Goal: Task Accomplishment & Management: Complete application form

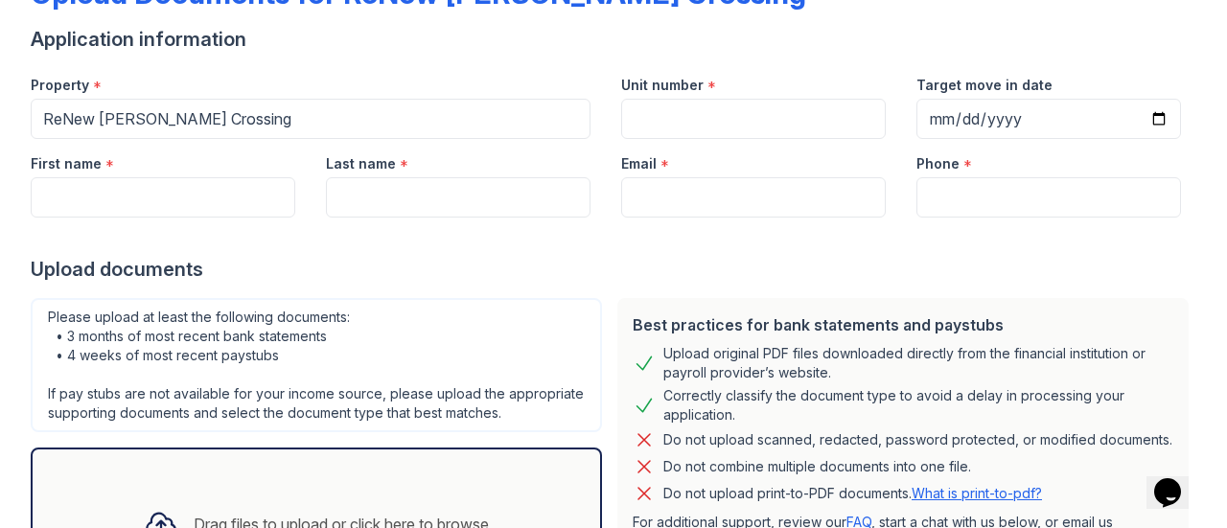
scroll to position [229, 0]
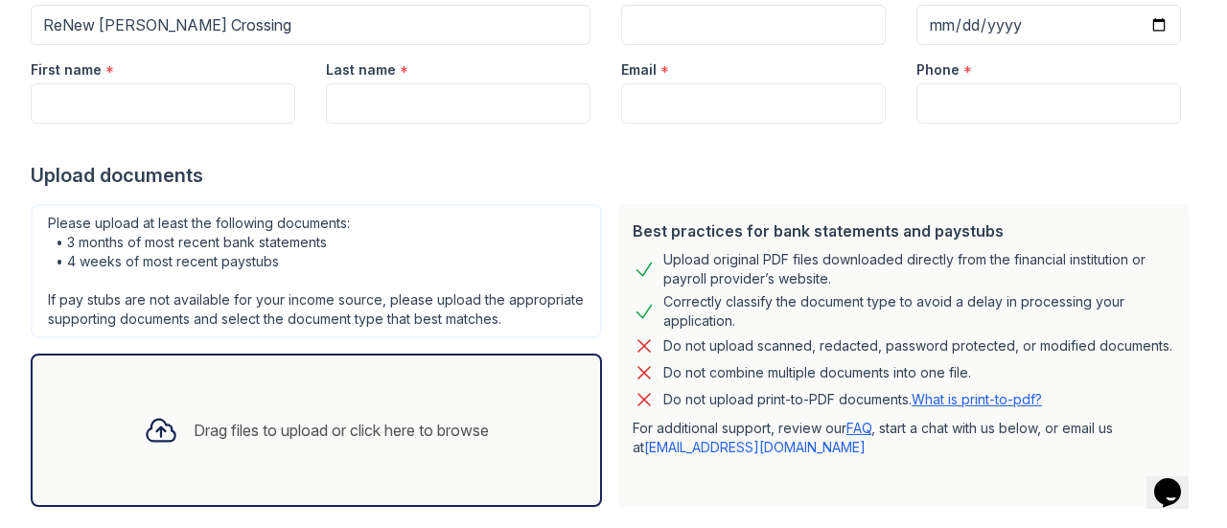
click at [426, 396] on div "Drag files to upload or click here to browse" at bounding box center [316, 430] width 571 height 153
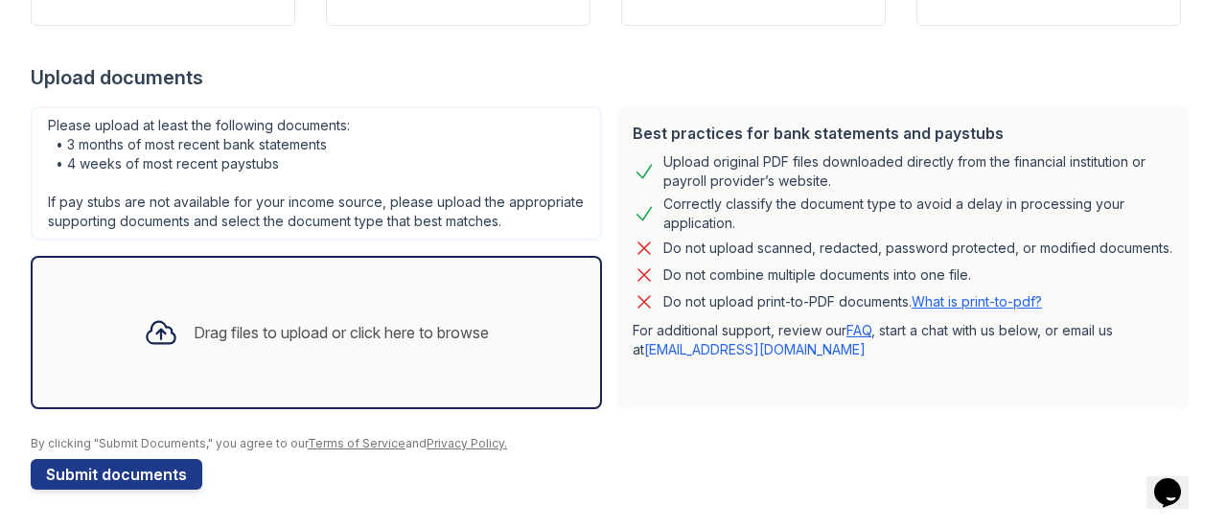
click at [359, 333] on div "Drag files to upload or click here to browse" at bounding box center [341, 332] width 295 height 23
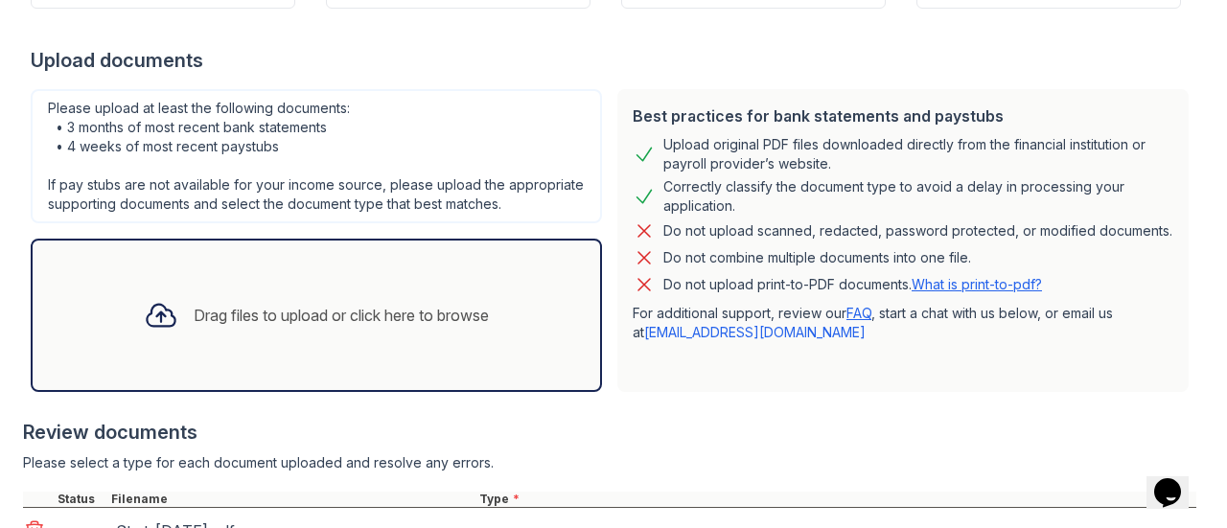
scroll to position [518, 0]
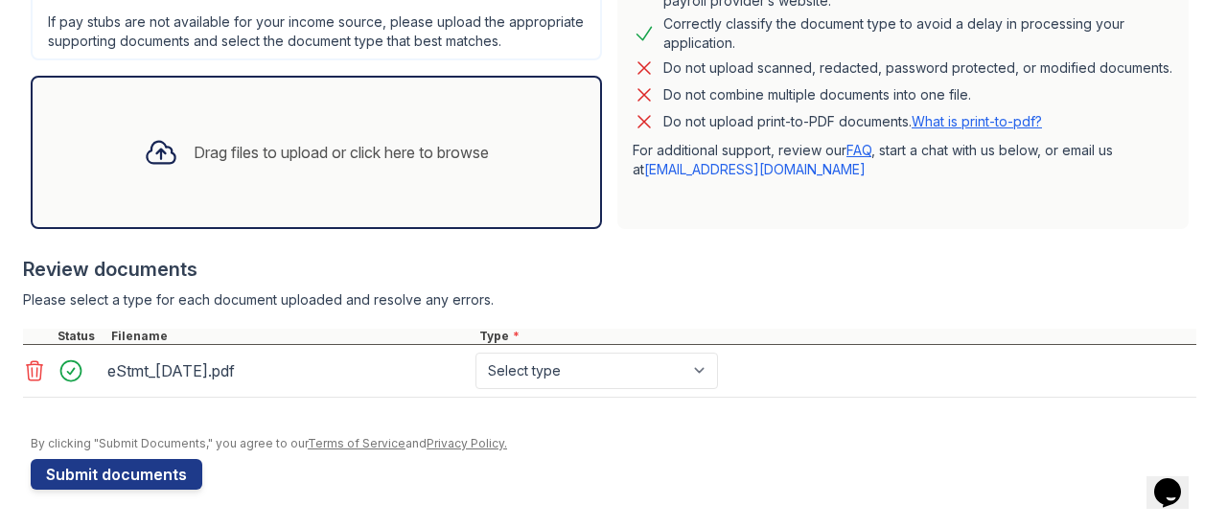
click at [155, 158] on icon at bounding box center [161, 152] width 35 height 35
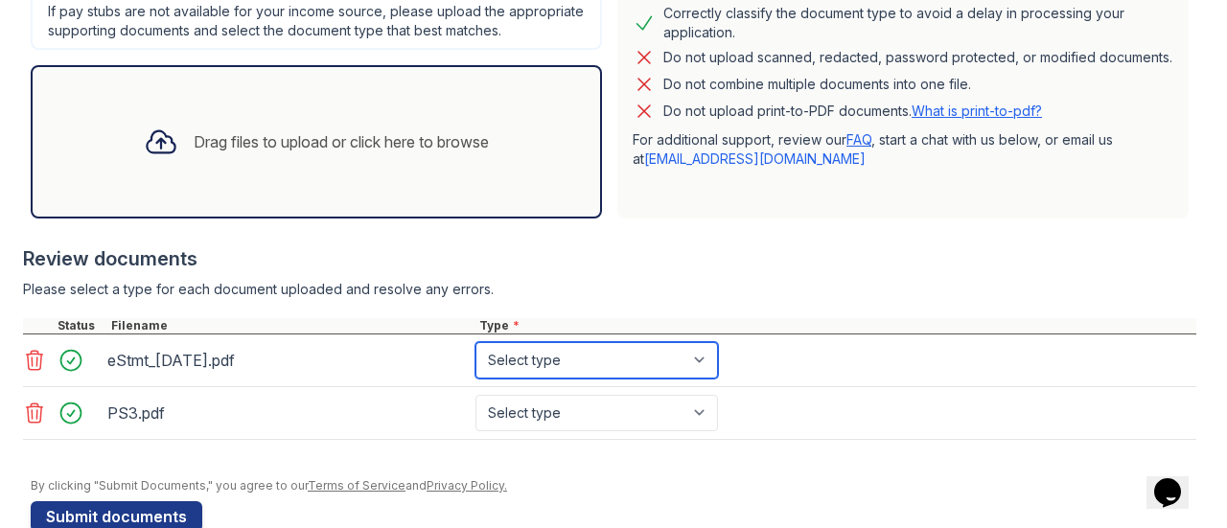
click at [652, 376] on select "Select type Paystub Bank Statement Offer Letter Tax Documents Benefit Award Let…" at bounding box center [596, 360] width 243 height 36
select select "bank_statement"
click at [475, 359] on select "Select type Paystub Bank Statement Offer Letter Tax Documents Benefit Award Let…" at bounding box center [596, 360] width 243 height 36
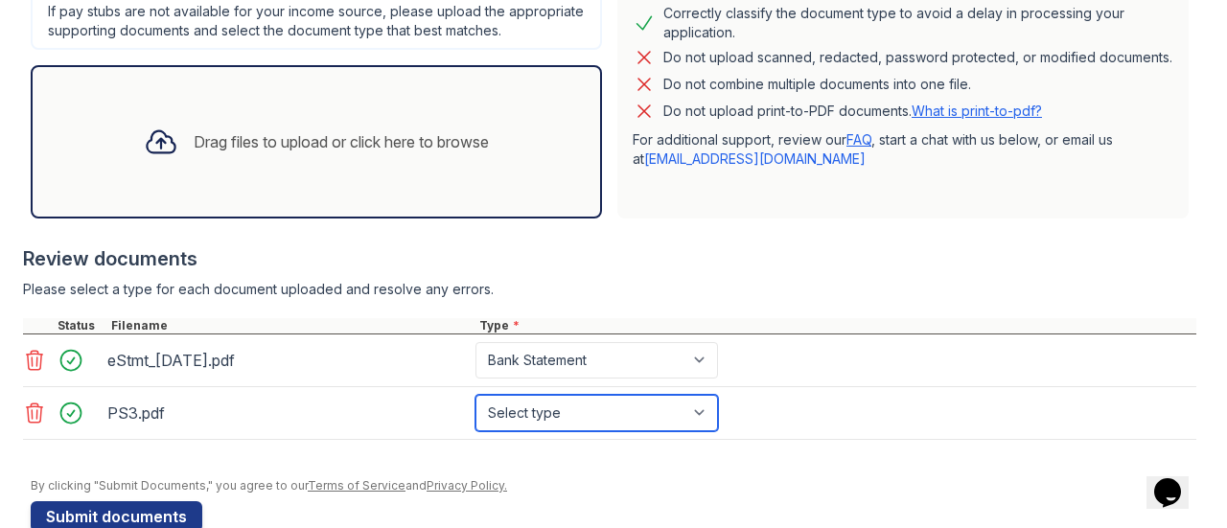
click at [577, 427] on select "Select type Paystub Bank Statement Offer Letter Tax Documents Benefit Award Let…" at bounding box center [596, 413] width 243 height 36
select select "paystub"
click at [475, 410] on select "Select type Paystub Bank Statement Offer Letter Tax Documents Benefit Award Let…" at bounding box center [596, 413] width 243 height 36
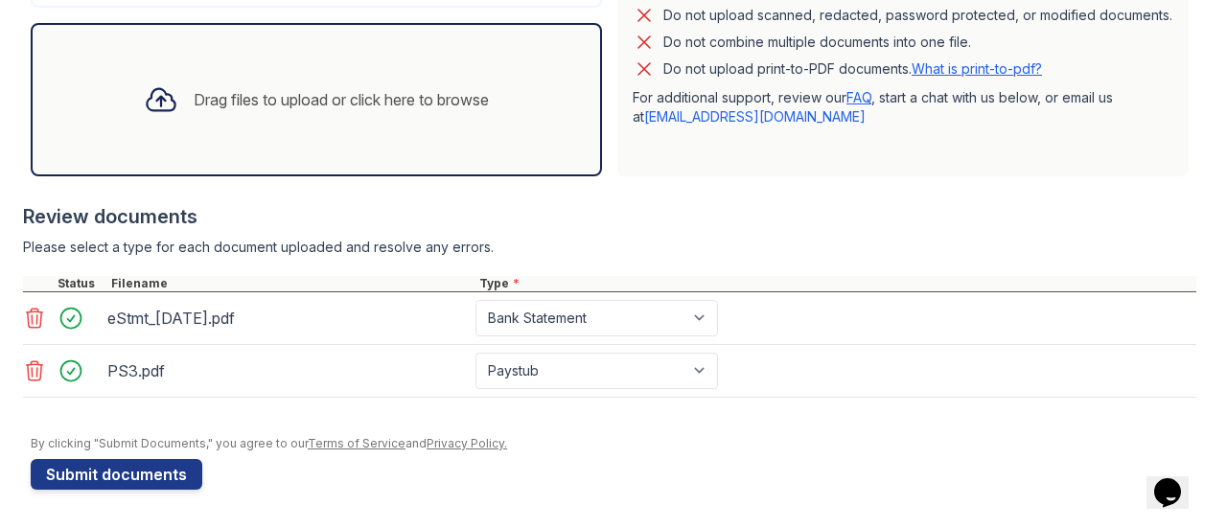
click at [150, 103] on icon at bounding box center [161, 100] width 28 height 22
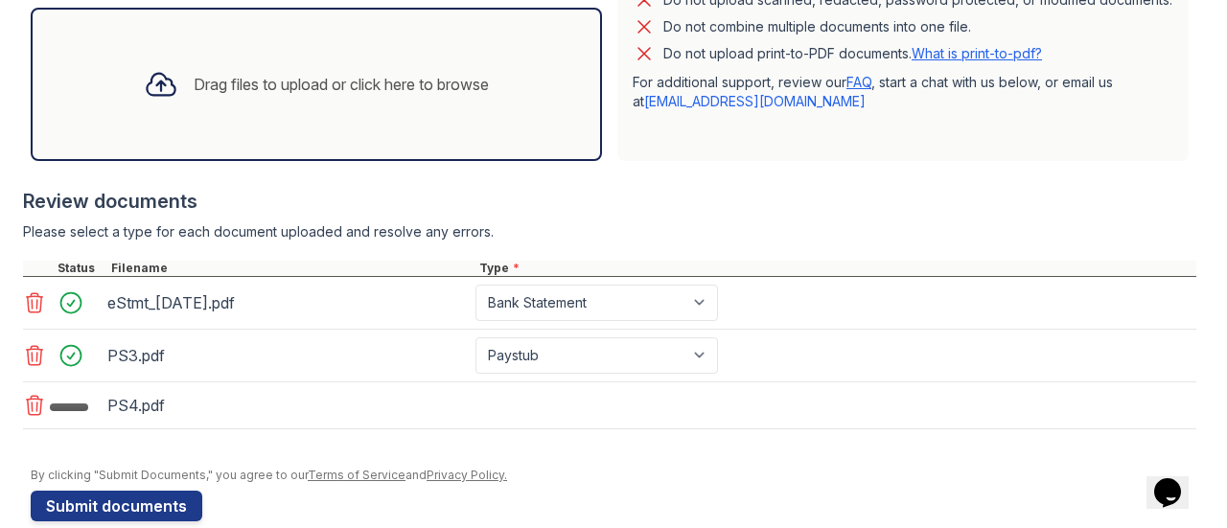
scroll to position [621, 0]
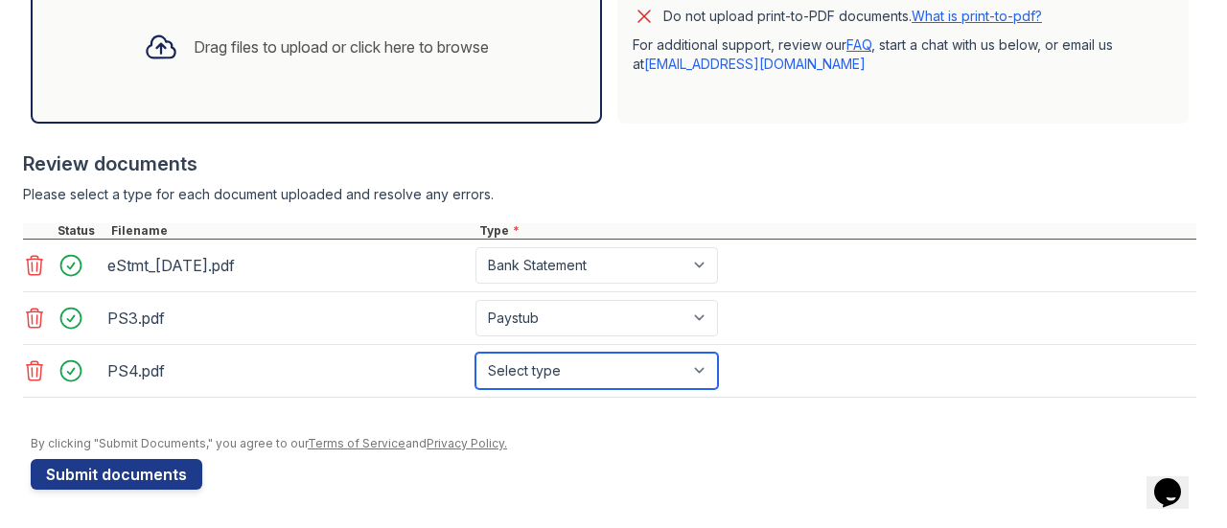
click at [573, 384] on select "Select type Paystub Bank Statement Offer Letter Tax Documents Benefit Award Let…" at bounding box center [596, 371] width 243 height 36
select select "paystub"
click at [475, 359] on select "Select type Paystub Bank Statement Offer Letter Tax Documents Benefit Award Let…" at bounding box center [596, 371] width 243 height 36
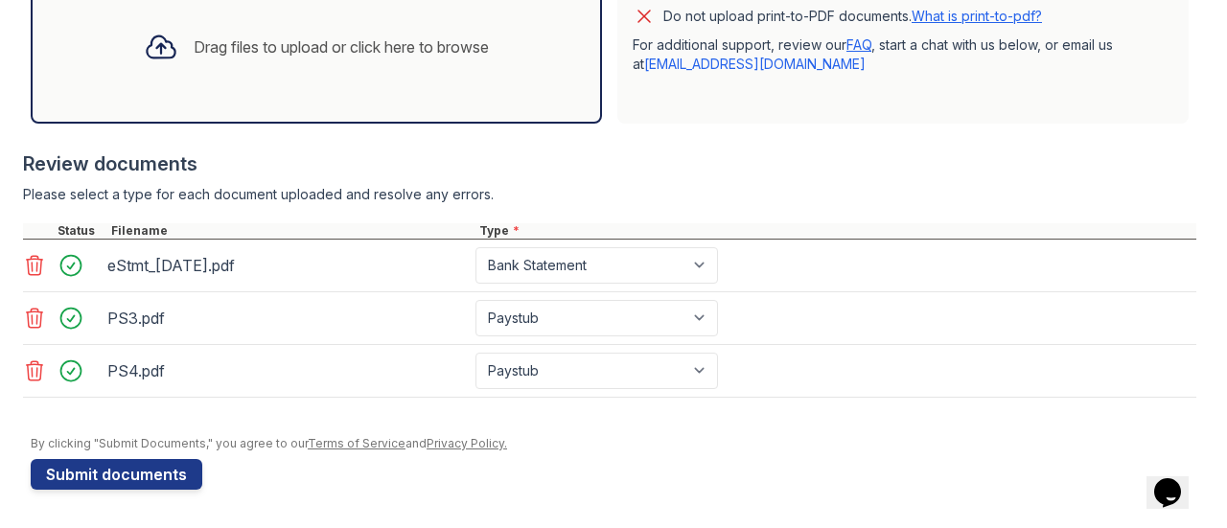
click at [592, 452] on div "By clicking "Submit Documents," you agree to our Terms of Service and Privacy P…" at bounding box center [614, 443] width 1166 height 15
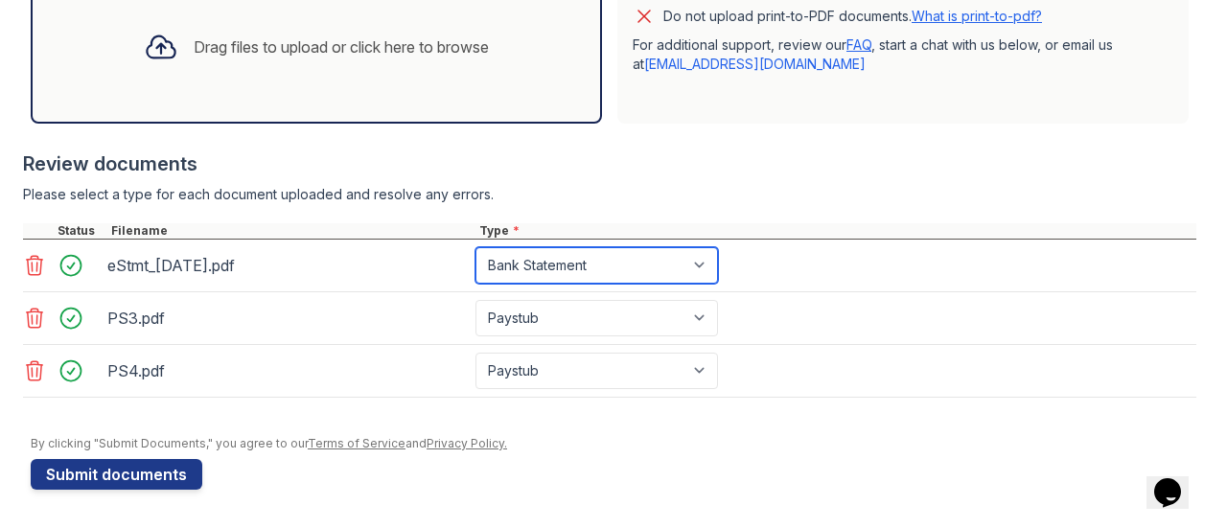
click at [603, 277] on select "Select type Paystub Bank Statement Offer Letter Tax Documents Benefit Award Let…" at bounding box center [596, 265] width 243 height 36
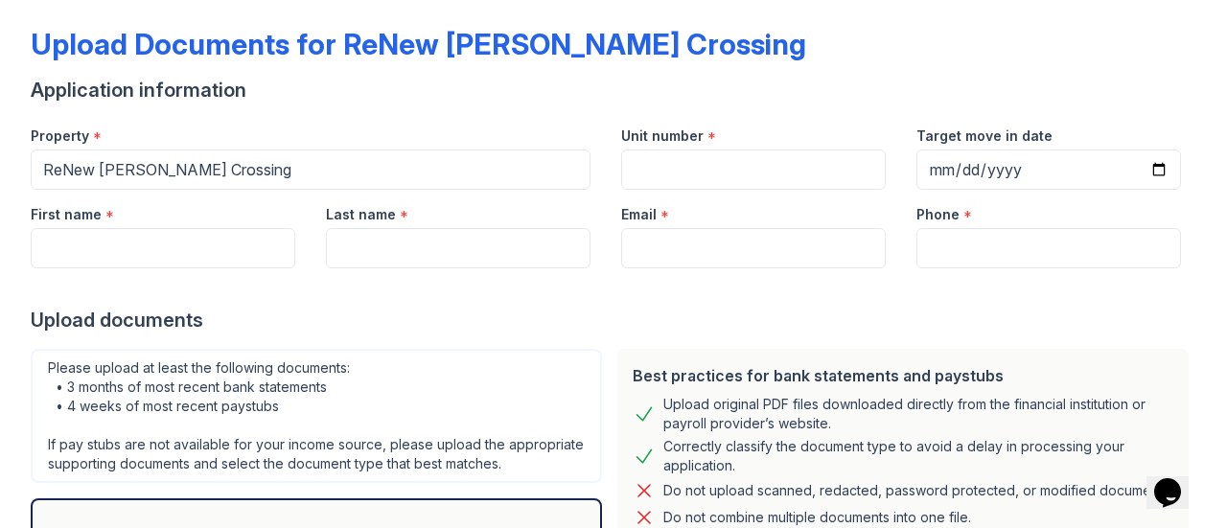
scroll to position [0, 0]
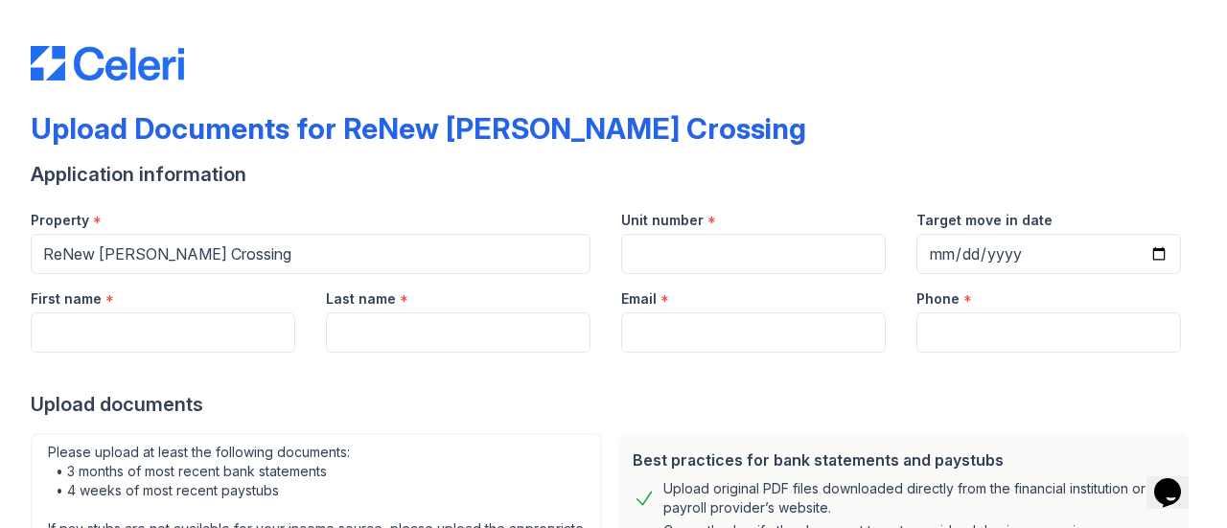
drag, startPoint x: 603, startPoint y: 277, endPoint x: 433, endPoint y: 198, distance: 187.0
click at [433, 198] on div "Property *" at bounding box center [311, 215] width 560 height 38
click at [228, 346] on input "First name" at bounding box center [163, 333] width 265 height 40
type input "[PERSON_NAME]"
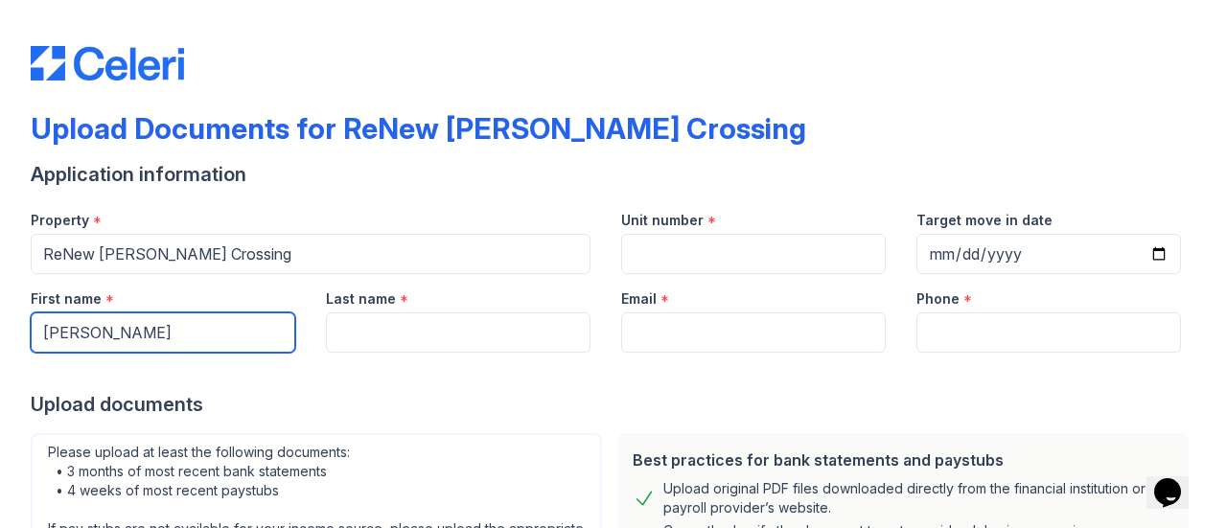
type input "[PERSON_NAME]"
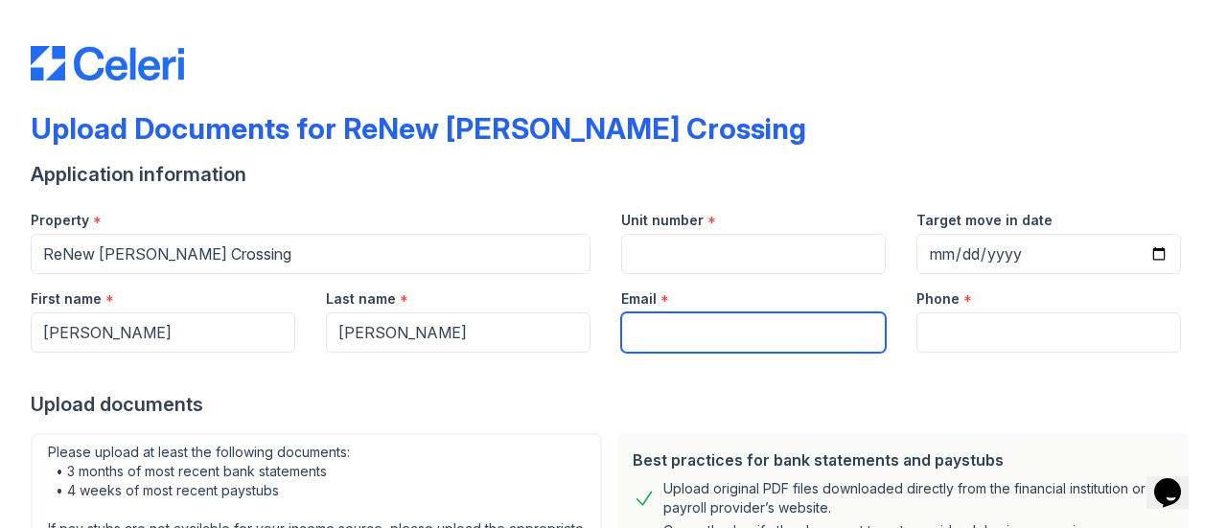
type input "[EMAIL_ADDRESS][DOMAIN_NAME]"
click at [828, 332] on input "[EMAIL_ADDRESS][DOMAIN_NAME]" at bounding box center [753, 333] width 265 height 40
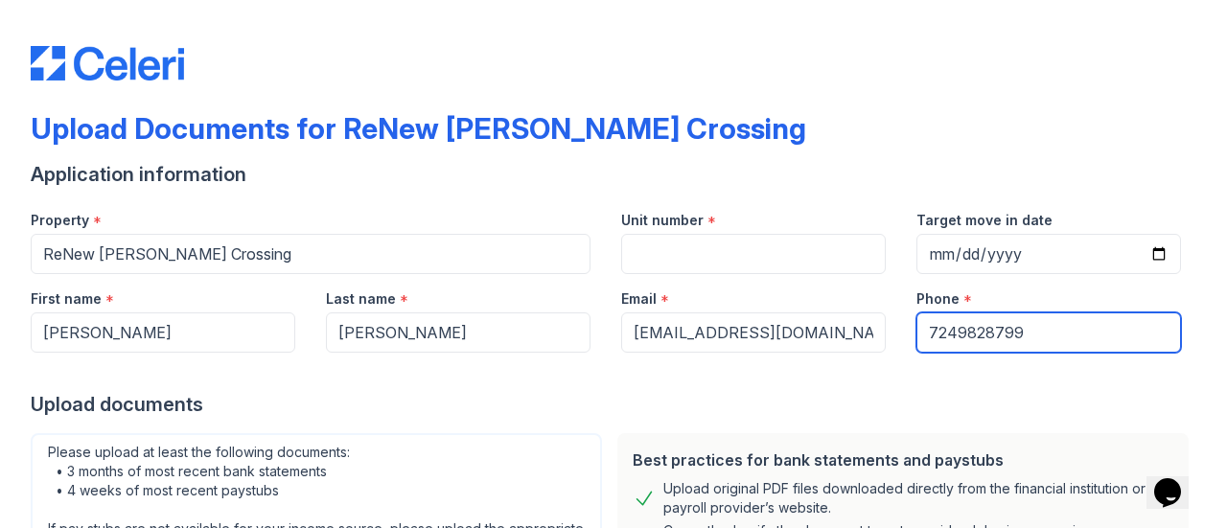
click at [968, 332] on input "7249828799" at bounding box center [1048, 333] width 265 height 40
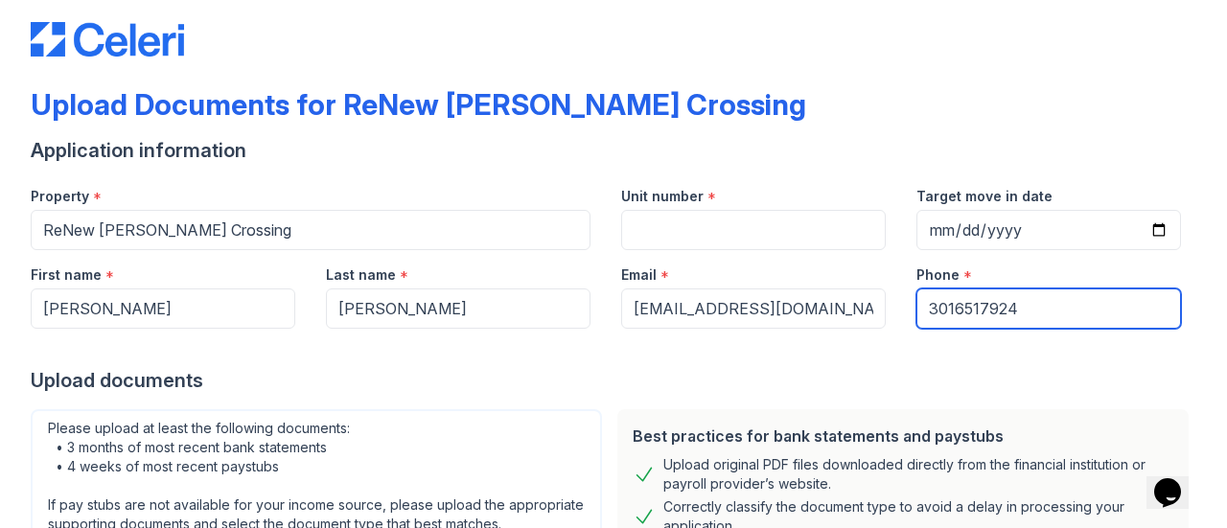
scroll to position [41, 0]
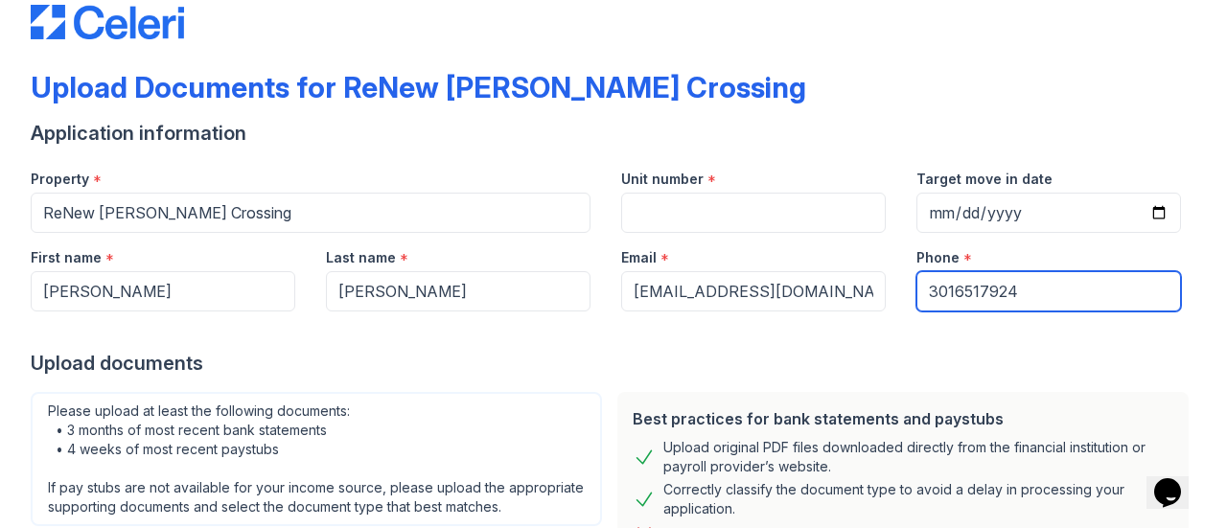
type input "3016517924"
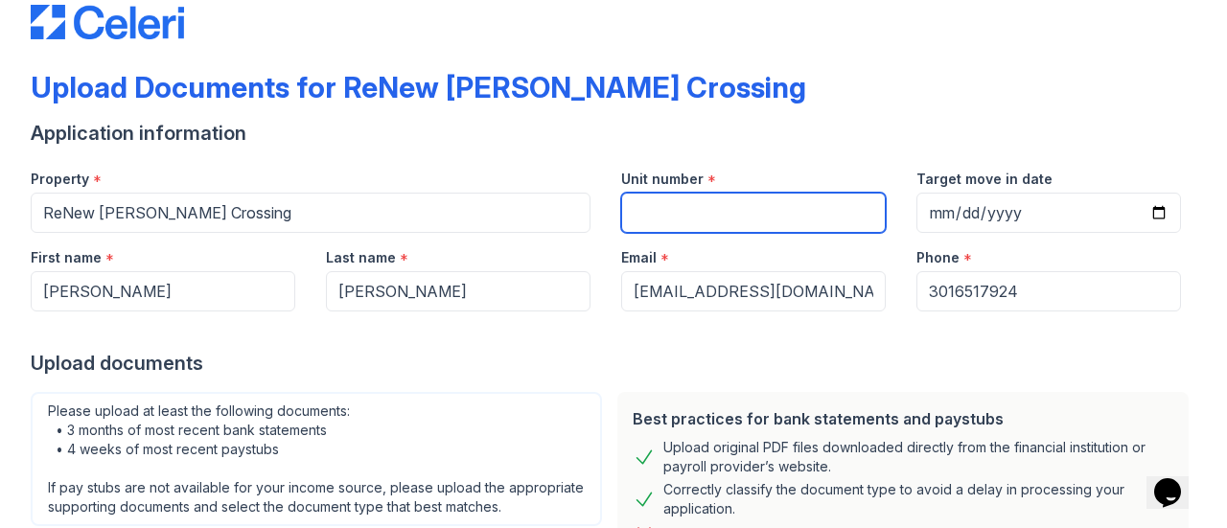
click at [654, 209] on input "Unit number" at bounding box center [753, 213] width 265 height 40
type input "8636"
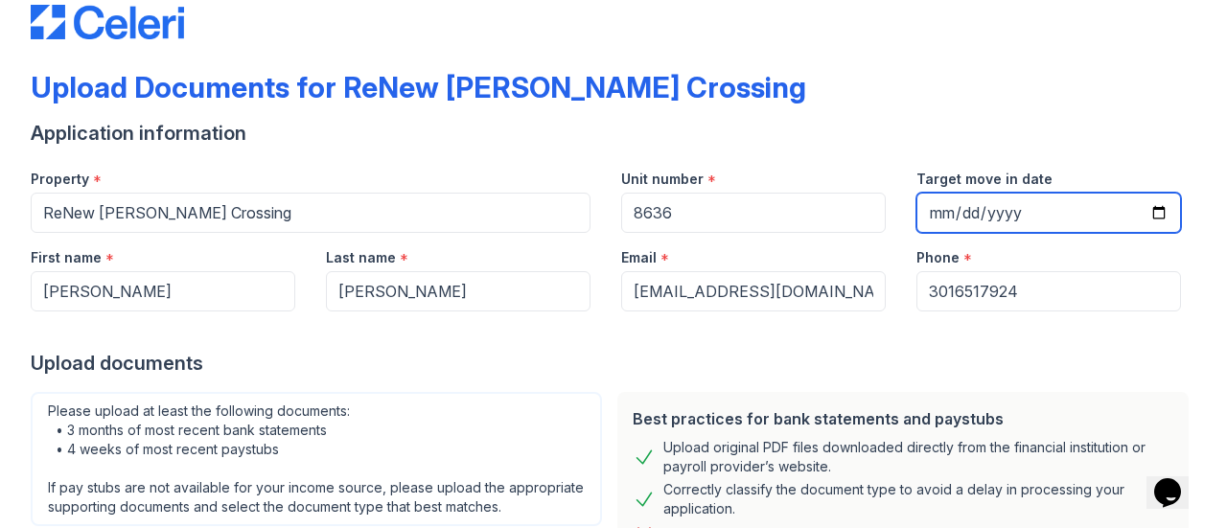
click at [1011, 220] on input "Target move in date" at bounding box center [1048, 213] width 265 height 40
click at [924, 205] on input "Target move in date" at bounding box center [1048, 213] width 265 height 40
type input "[DATE]"
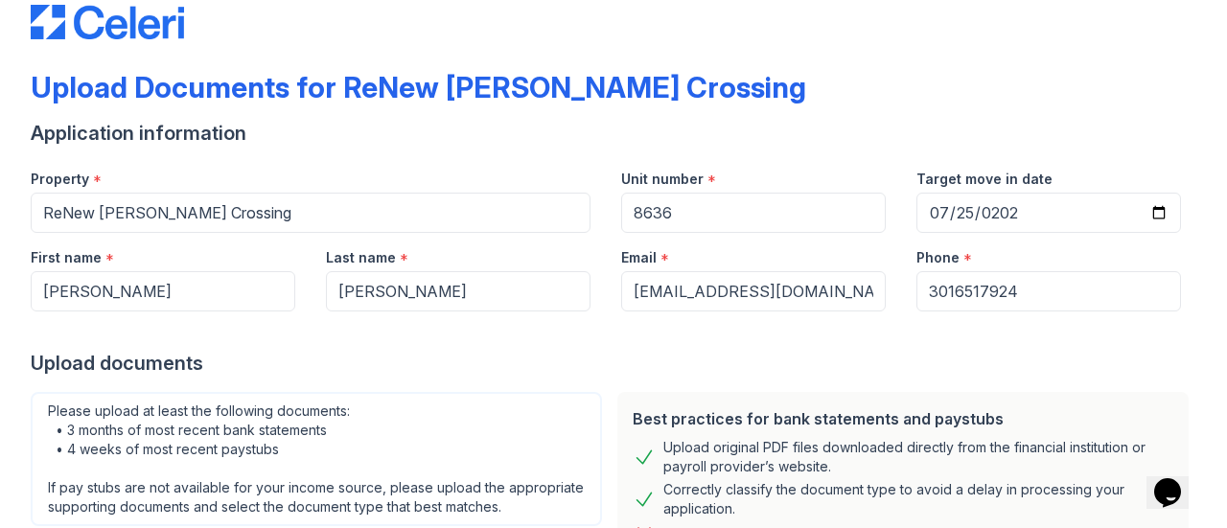
click at [869, 60] on div "Upload Documents for ReNew [PERSON_NAME] Crossing Application information Prope…" at bounding box center [614, 517] width 1166 height 1102
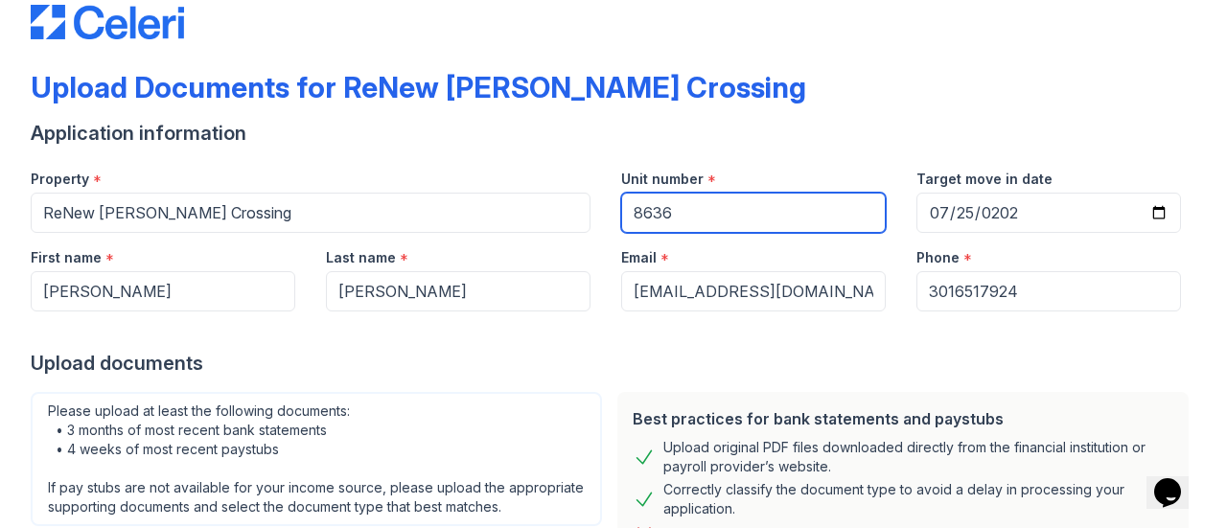
click at [697, 208] on input "8636" at bounding box center [753, 213] width 265 height 40
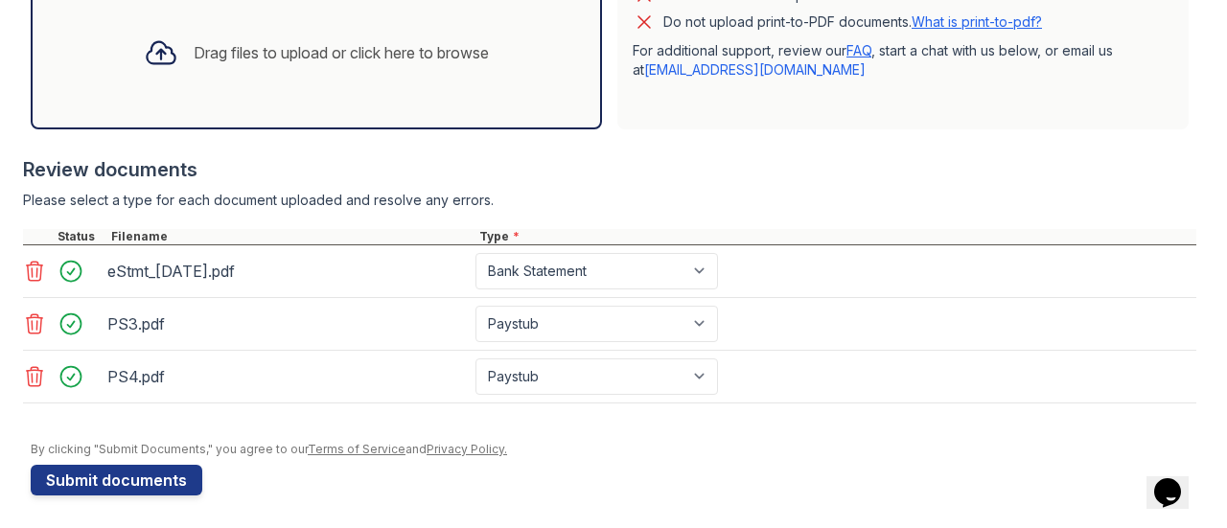
scroll to position [627, 0]
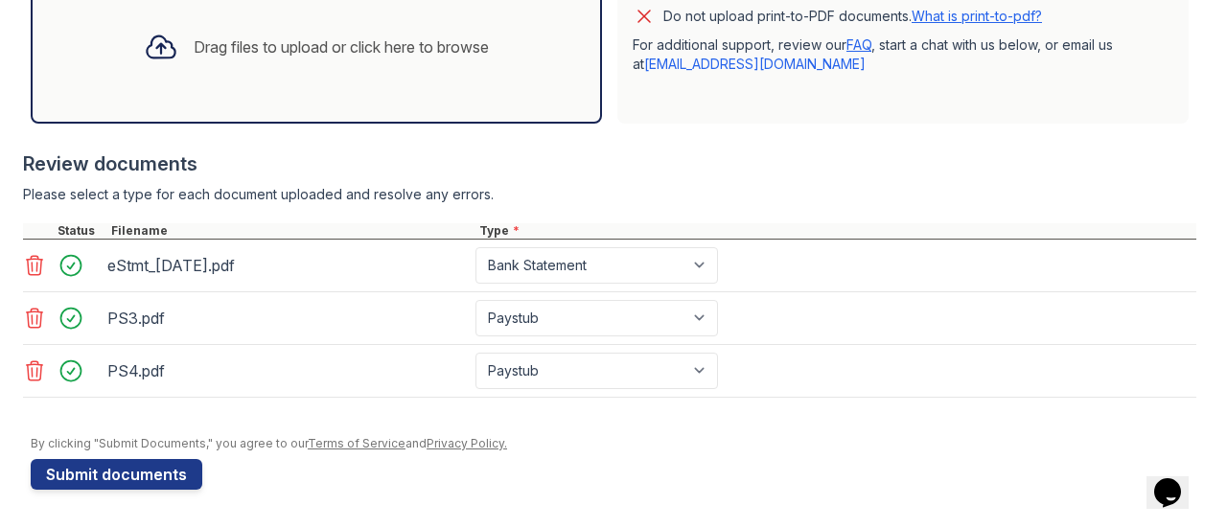
type input "8636 #F"
click at [130, 480] on button "Submit documents" at bounding box center [117, 474] width 172 height 31
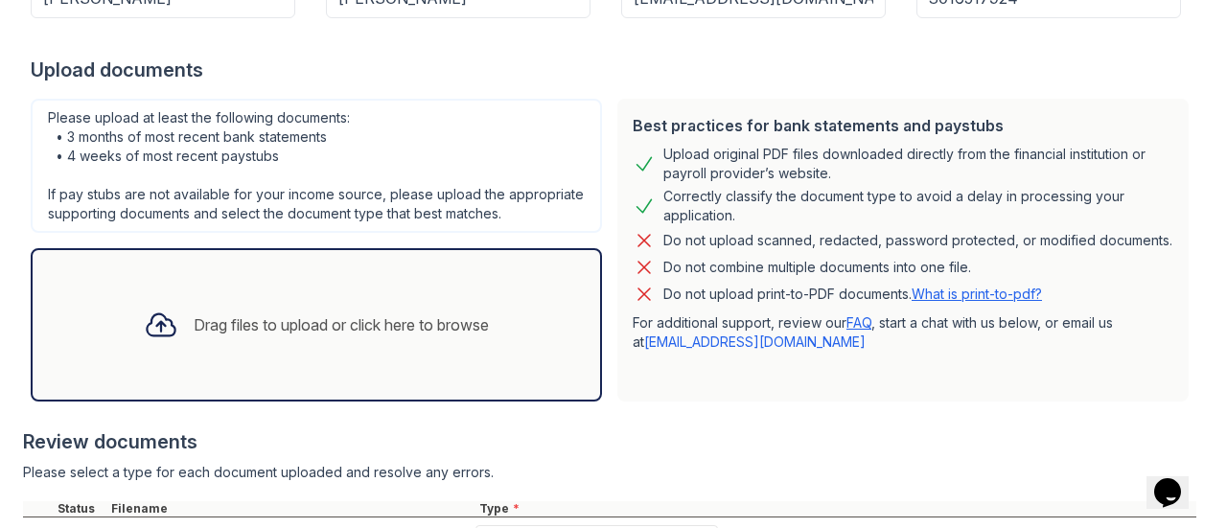
scroll to position [336, 0]
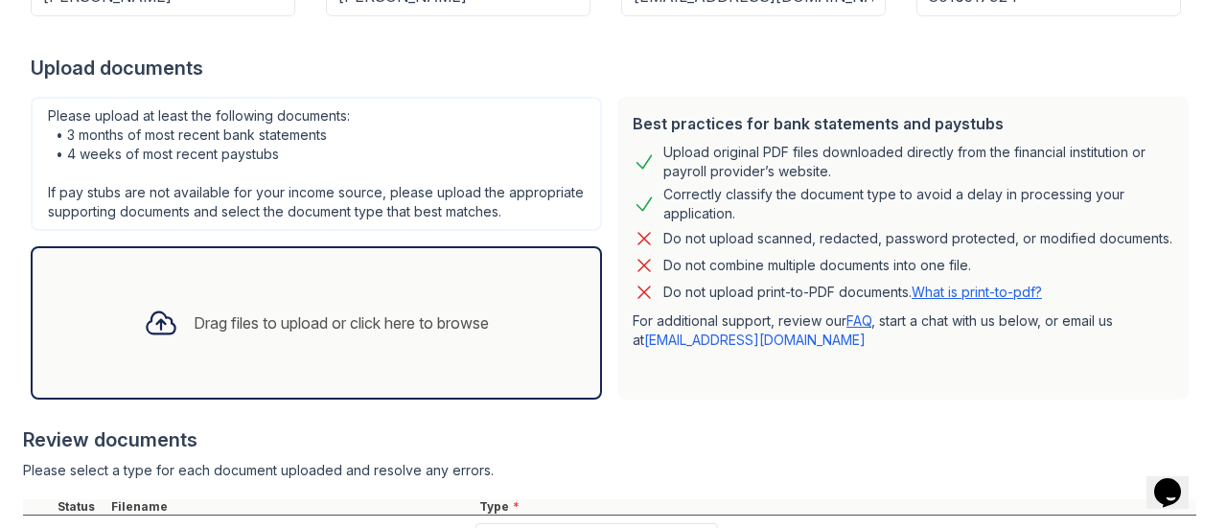
click at [154, 340] on icon at bounding box center [161, 323] width 35 height 35
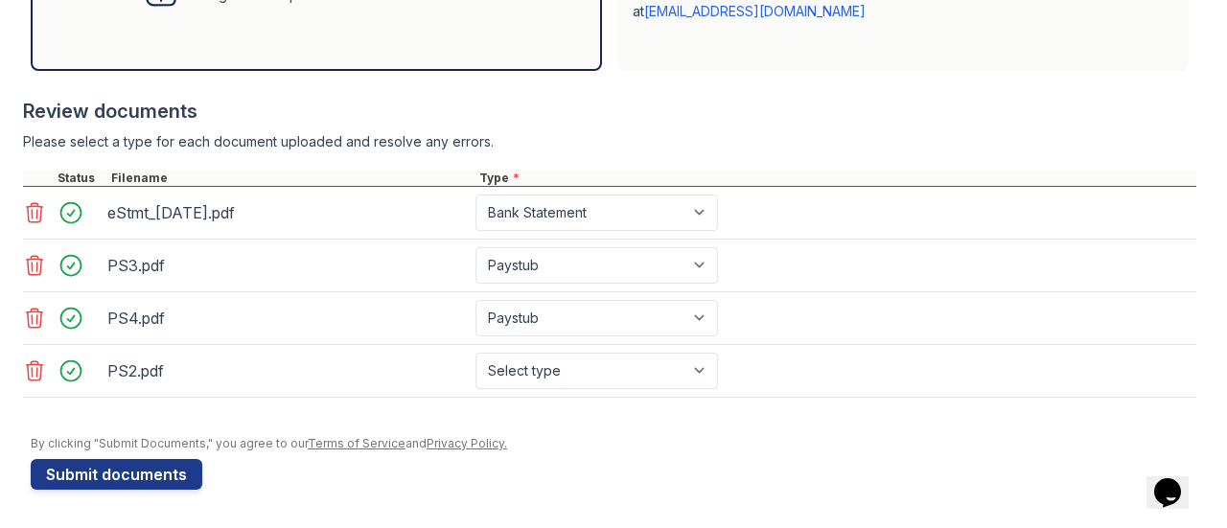
scroll to position [679, 0]
click at [658, 382] on select "Select type Paystub Bank Statement Offer Letter Tax Documents Benefit Award Let…" at bounding box center [596, 371] width 243 height 36
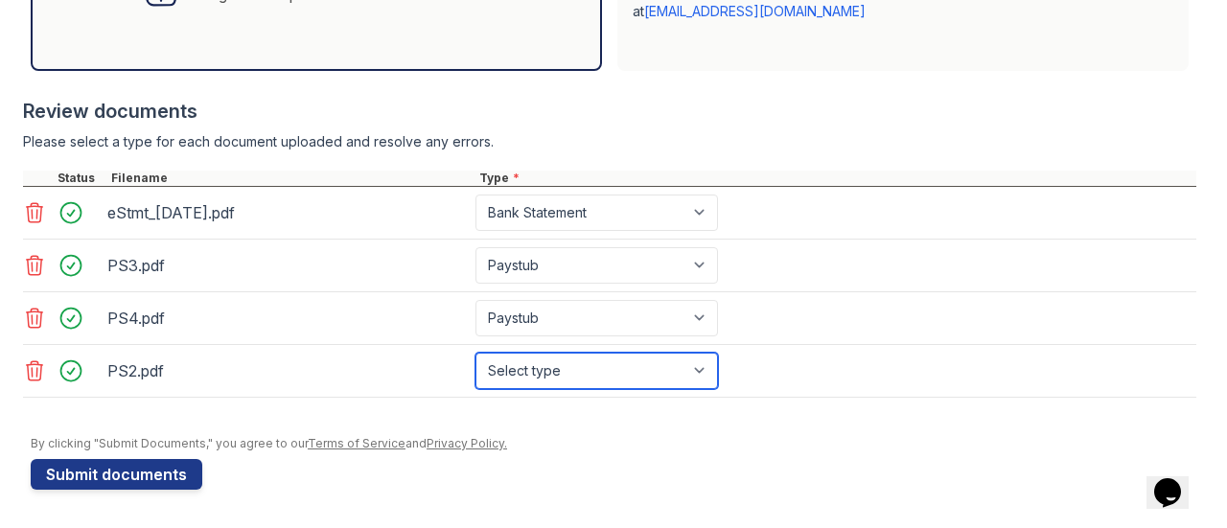
select select "paystub"
click at [475, 354] on select "Select type Paystub Bank Statement Offer Letter Tax Documents Benefit Award Let…" at bounding box center [596, 371] width 243 height 36
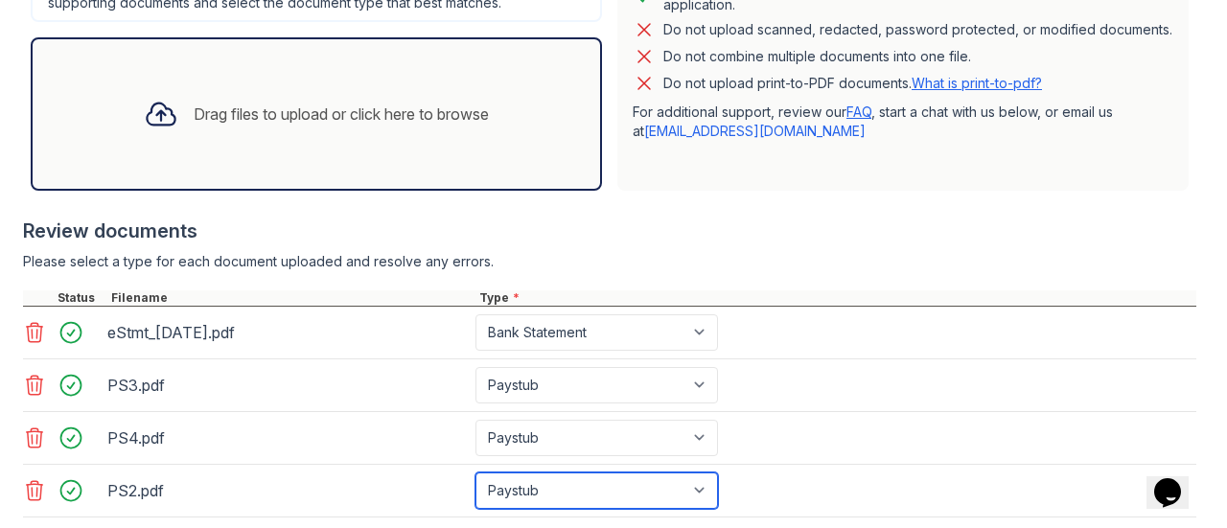
scroll to position [544, 0]
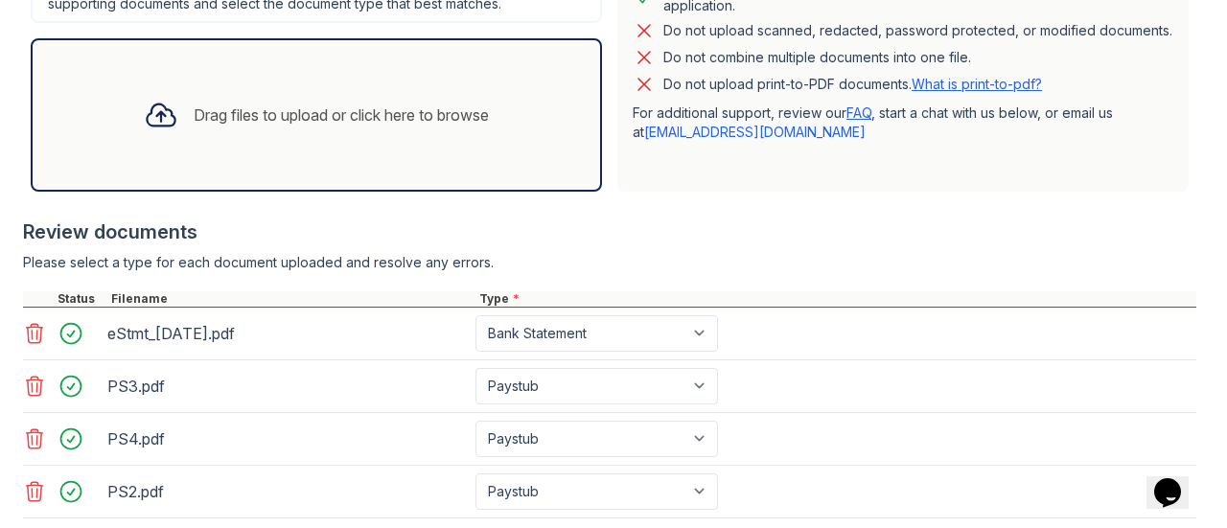
click at [155, 130] on icon at bounding box center [161, 115] width 35 height 35
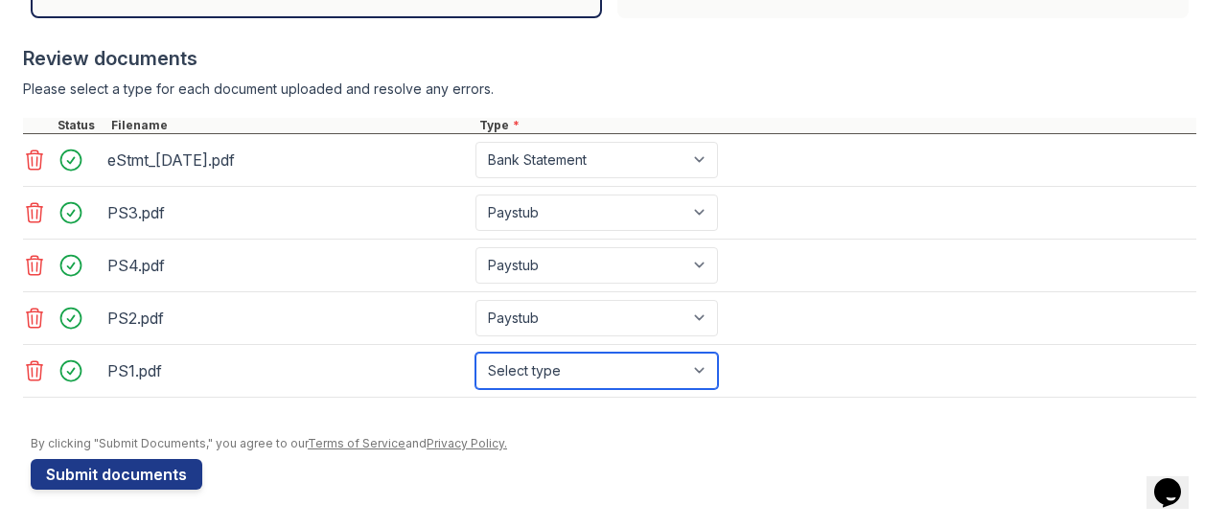
click at [628, 385] on select "Select type Paystub Bank Statement Offer Letter Tax Documents Benefit Award Let…" at bounding box center [596, 371] width 243 height 36
select select "paystub"
click at [475, 359] on select "Select type Paystub Bank Statement Offer Letter Tax Documents Benefit Award Let…" at bounding box center [596, 371] width 243 height 36
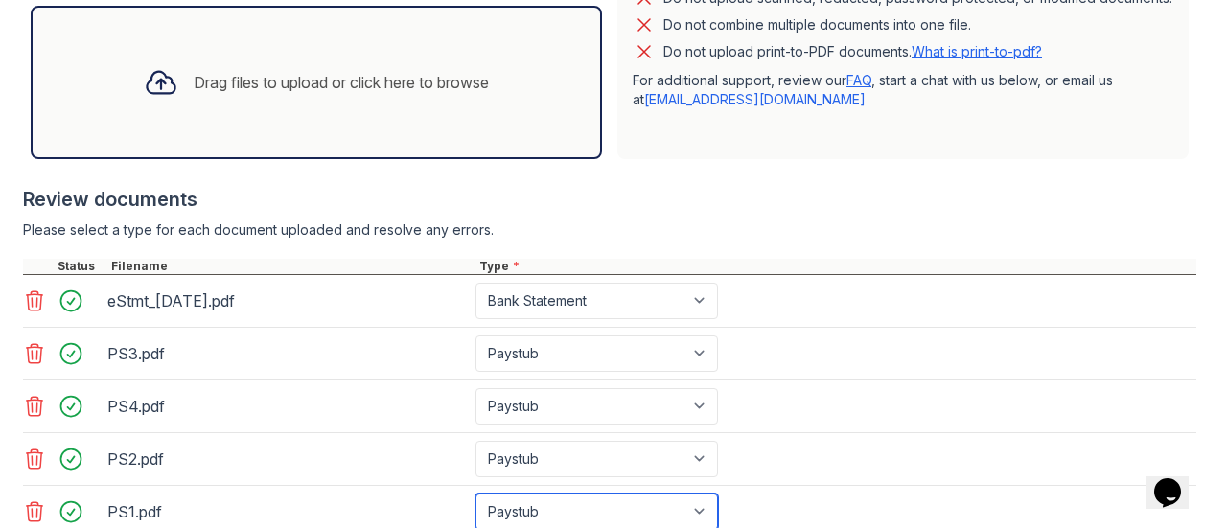
scroll to position [577, 0]
click at [146, 88] on icon at bounding box center [161, 82] width 35 height 35
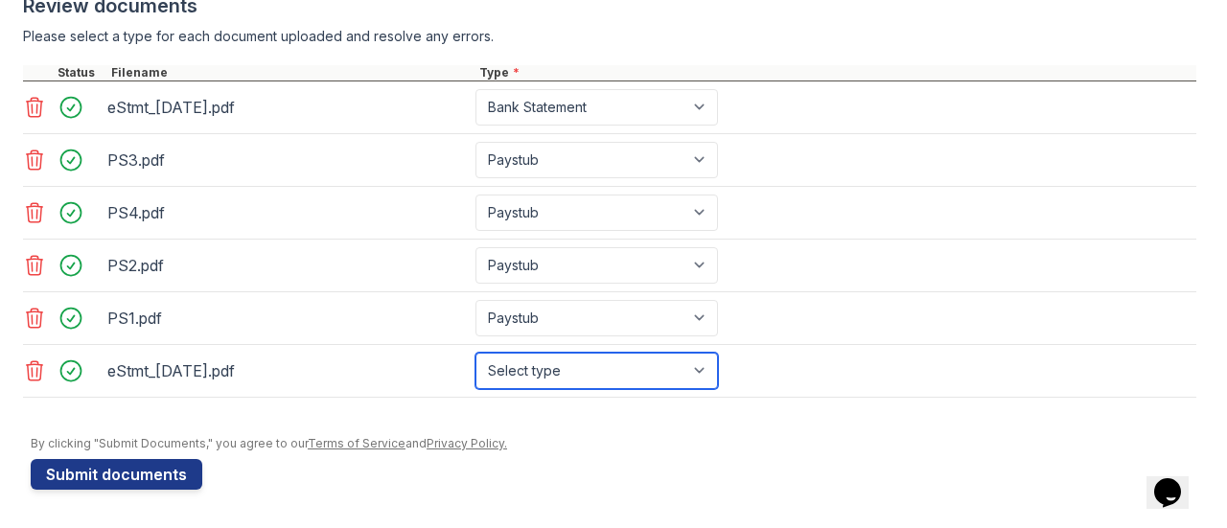
click at [619, 373] on select "Select type Paystub Bank Statement Offer Letter Tax Documents Benefit Award Let…" at bounding box center [596, 371] width 243 height 36
select select "bank_statement"
click at [475, 359] on select "Select type Paystub Bank Statement Offer Letter Tax Documents Benefit Award Let…" at bounding box center [596, 371] width 243 height 36
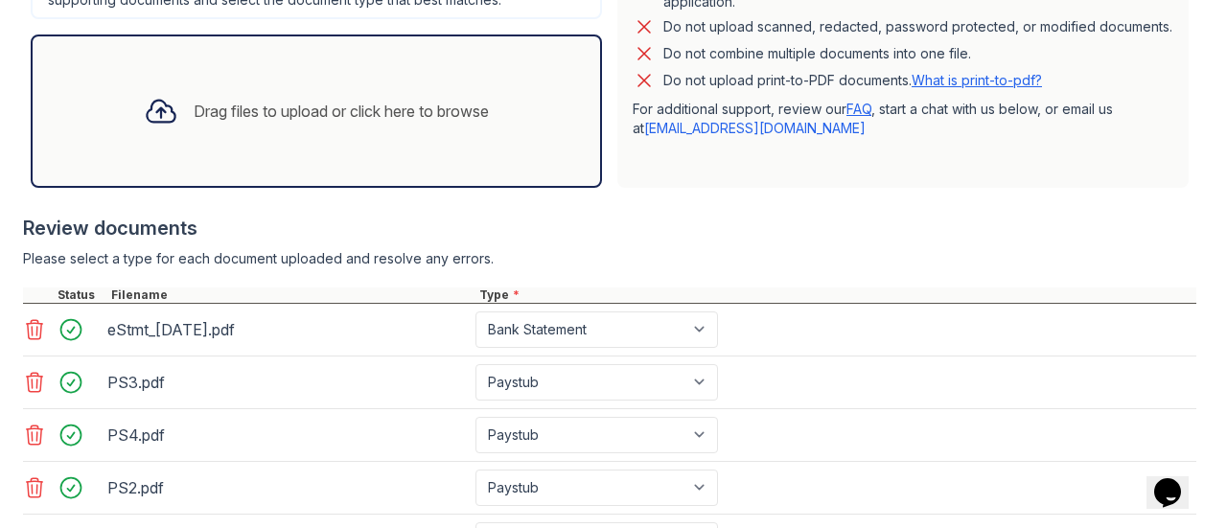
scroll to position [546, 0]
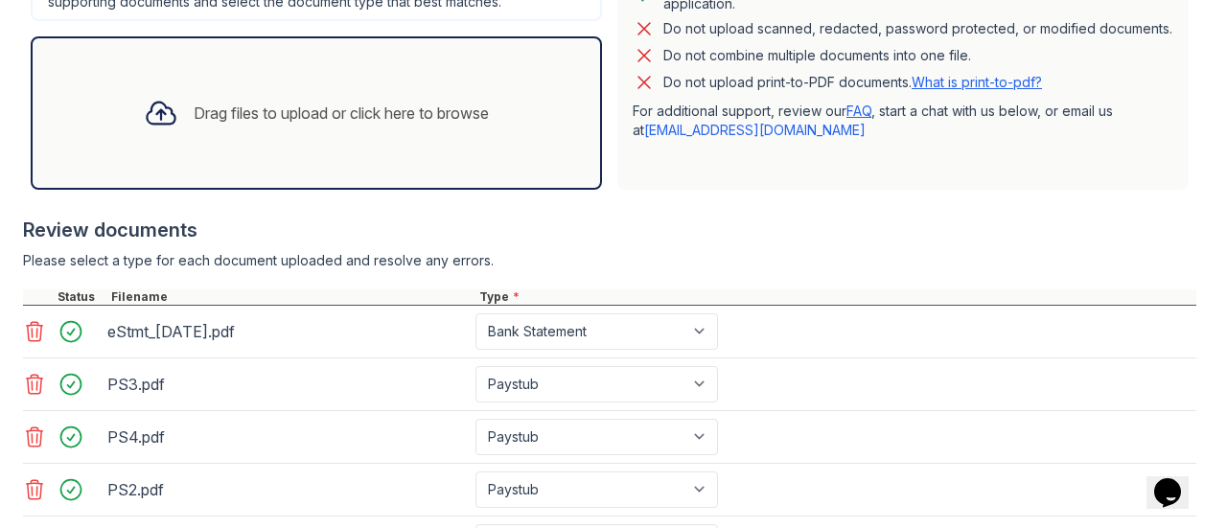
click at [153, 130] on icon at bounding box center [161, 113] width 35 height 35
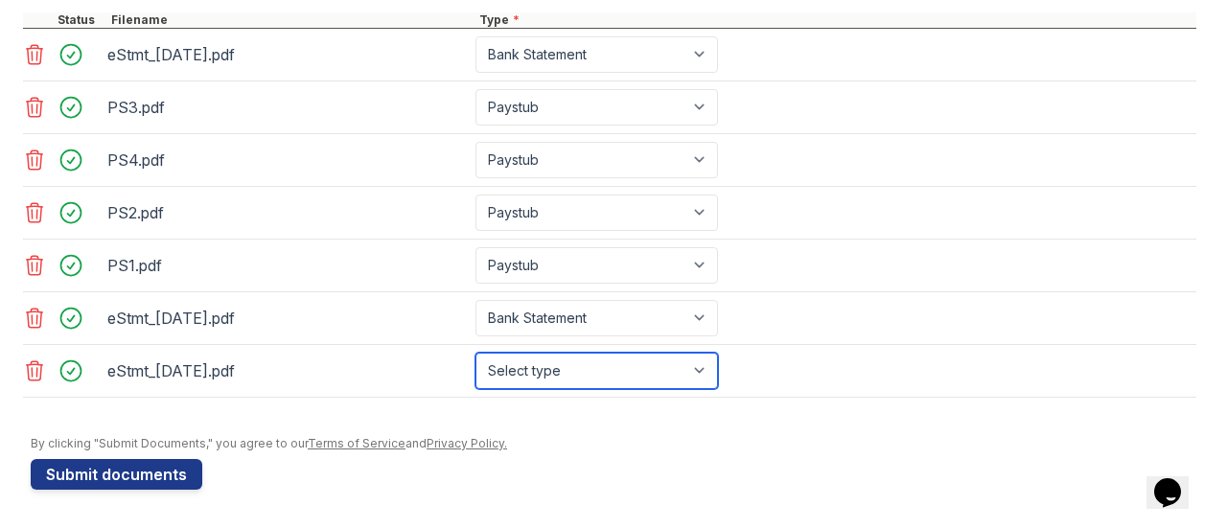
click at [575, 382] on select "Select type Paystub Bank Statement Offer Letter Tax Documents Benefit Award Let…" at bounding box center [596, 371] width 243 height 36
select select "bank_statement"
click at [475, 359] on select "Select type Paystub Bank Statement Offer Letter Tax Documents Benefit Award Let…" at bounding box center [596, 371] width 243 height 36
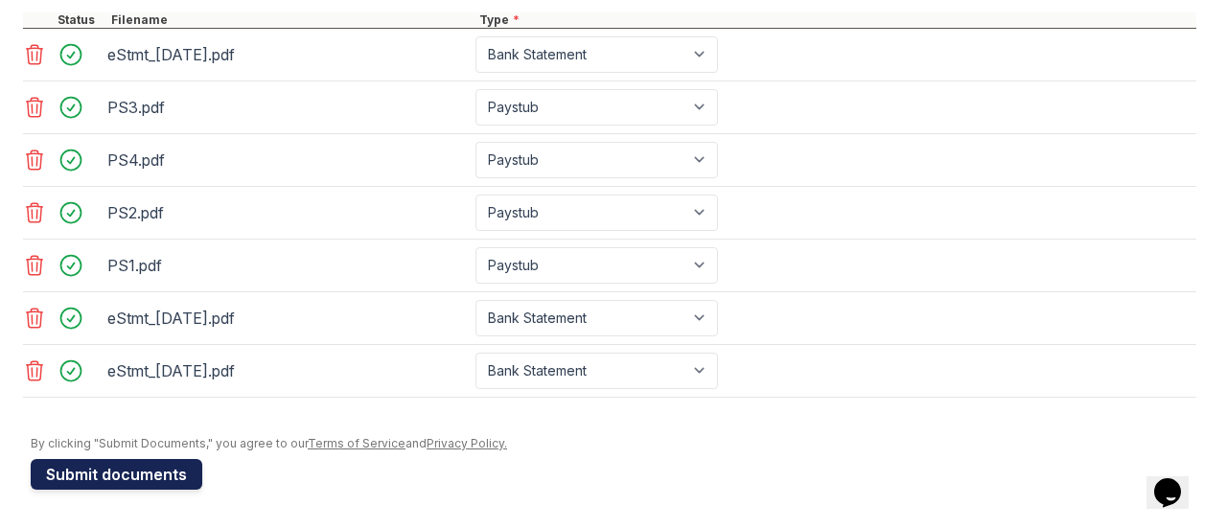
click at [136, 478] on button "Submit documents" at bounding box center [117, 474] width 172 height 31
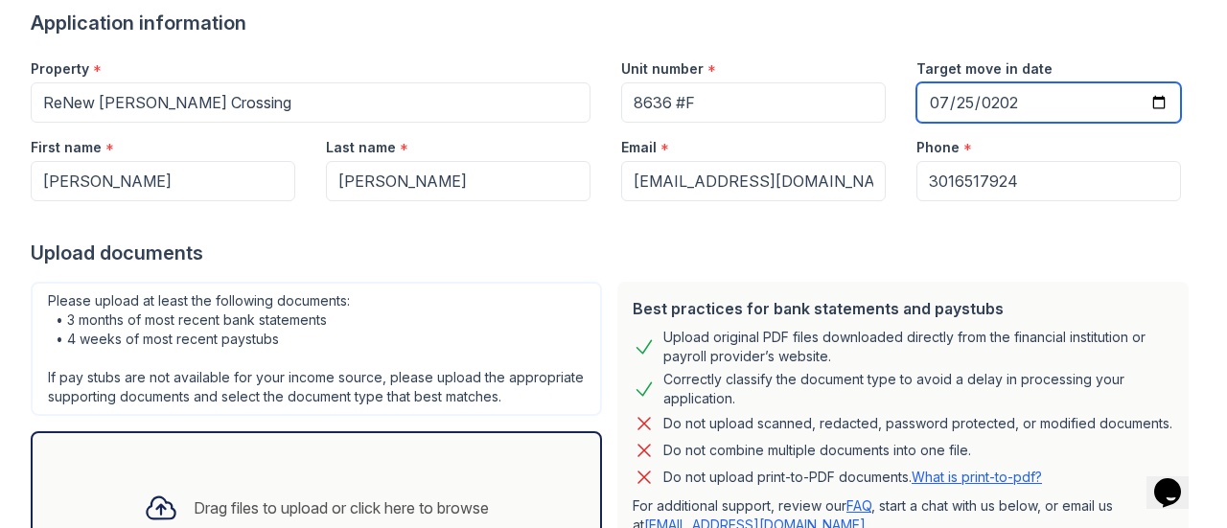
scroll to position [148, 0]
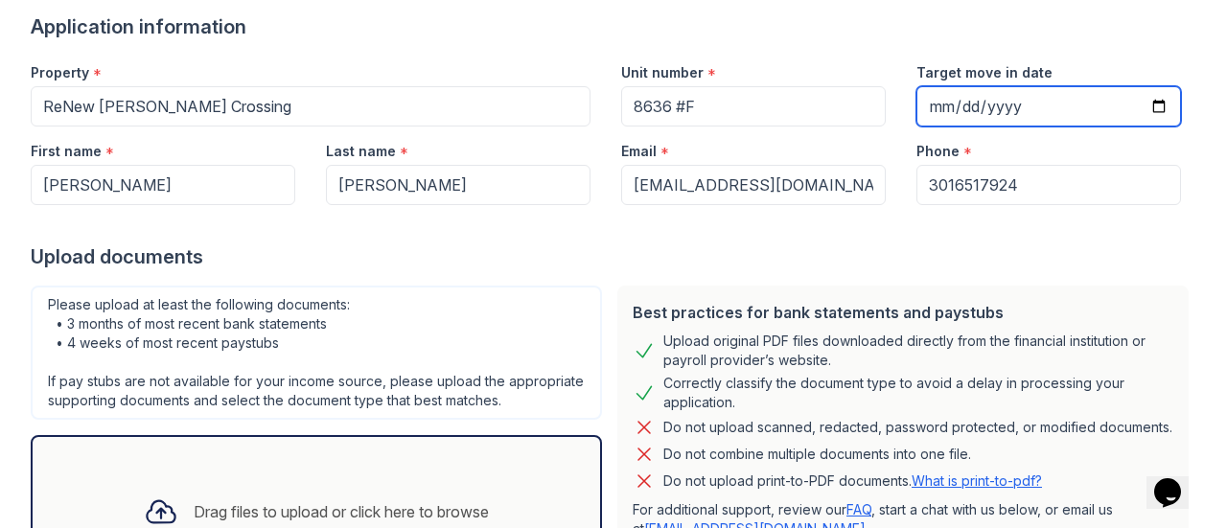
type input "[DATE]"
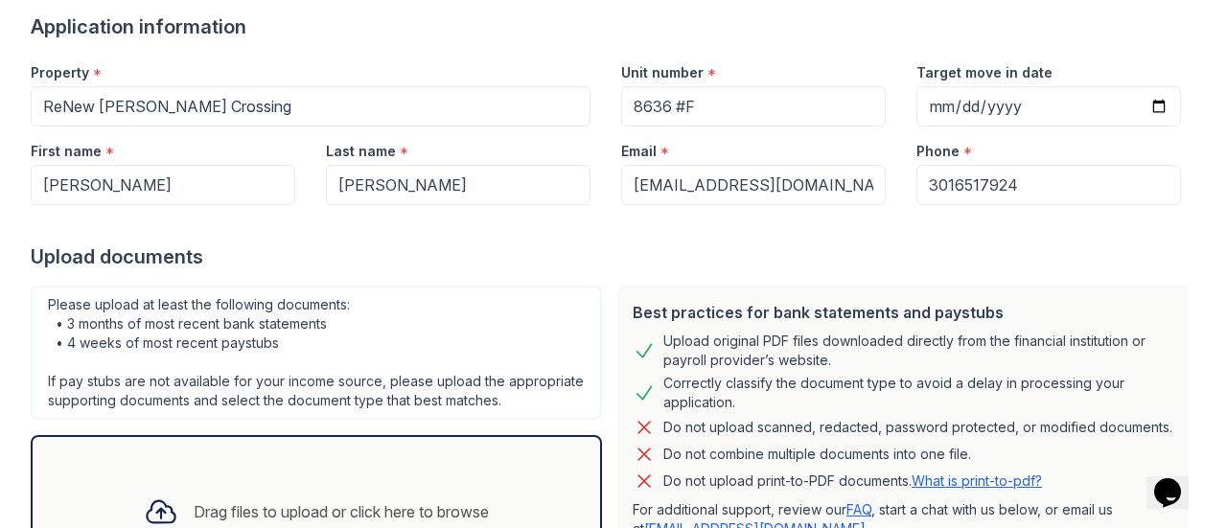
click at [695, 243] on div "Upload documents" at bounding box center [614, 256] width 1166 height 27
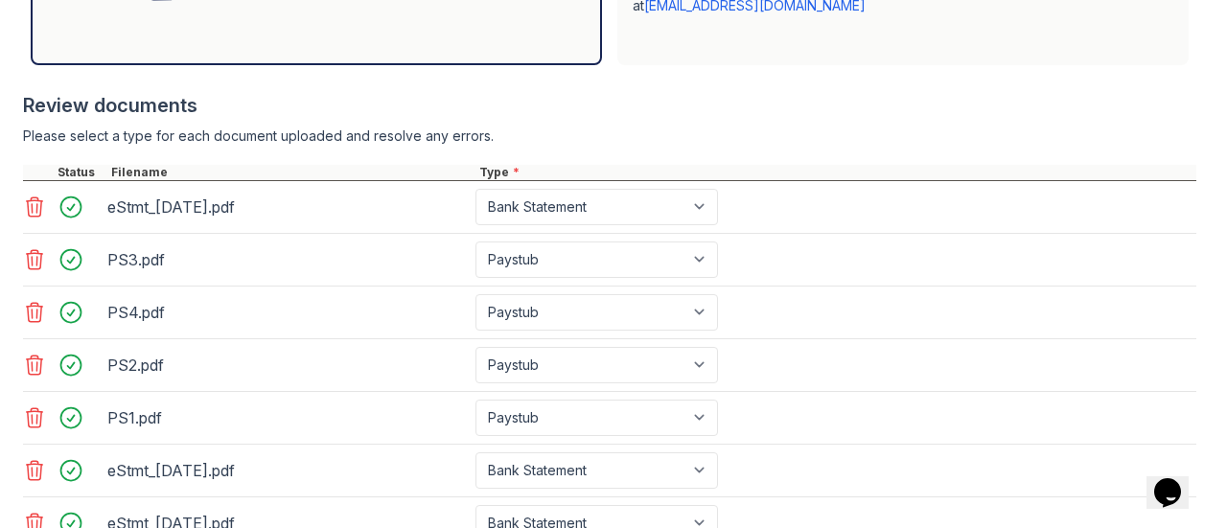
scroll to position [834, 0]
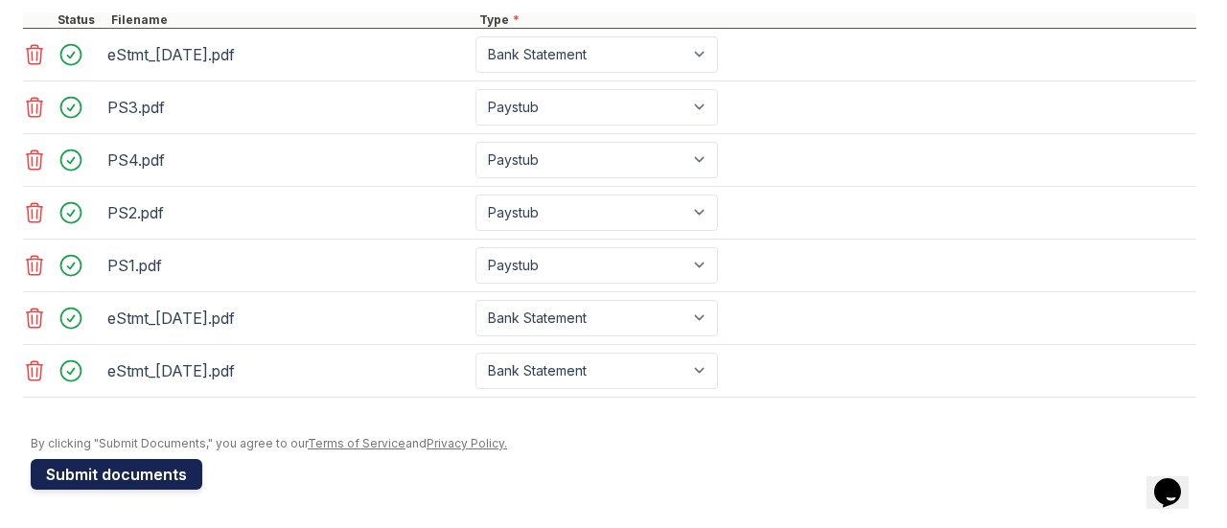
click at [116, 475] on button "Submit documents" at bounding box center [117, 474] width 172 height 31
